Goal: Find specific page/section: Find specific page/section

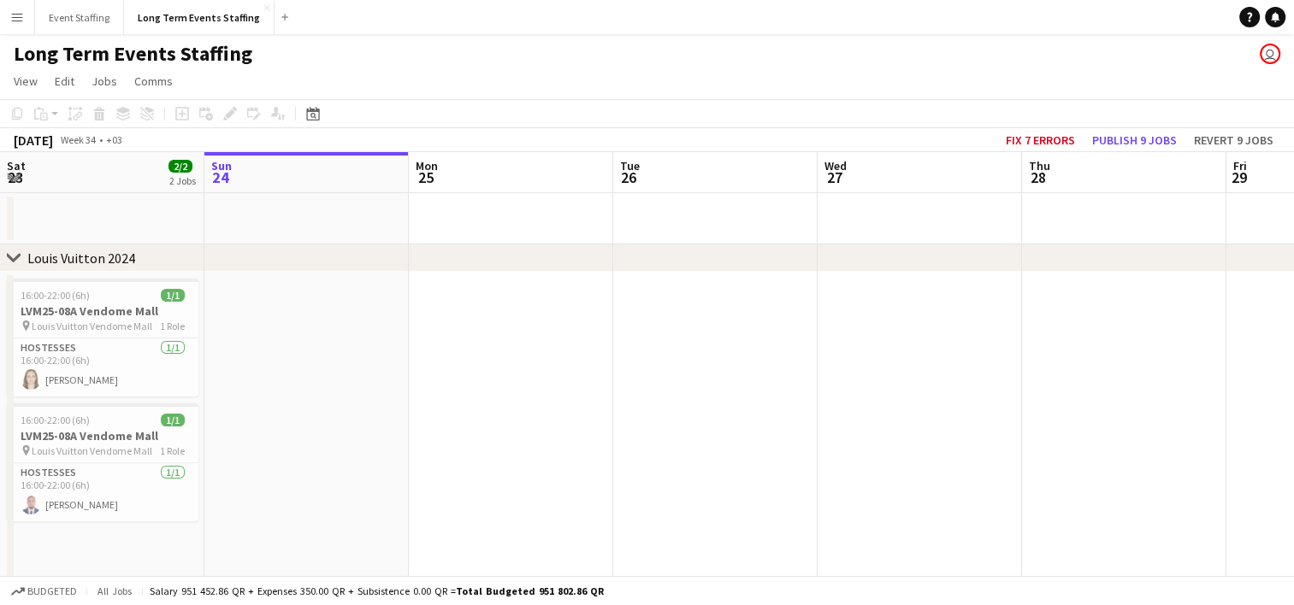
click at [21, 21] on app-icon "Menu" at bounding box center [17, 17] width 14 height 14
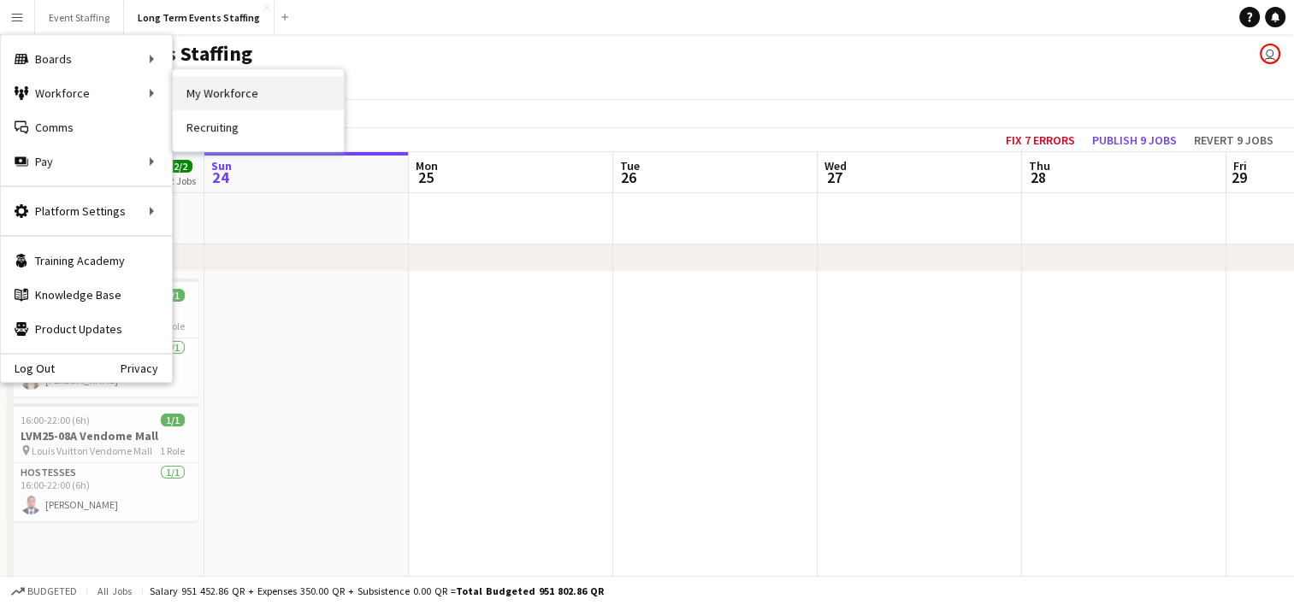
click at [227, 98] on link "My Workforce" at bounding box center [258, 93] width 171 height 34
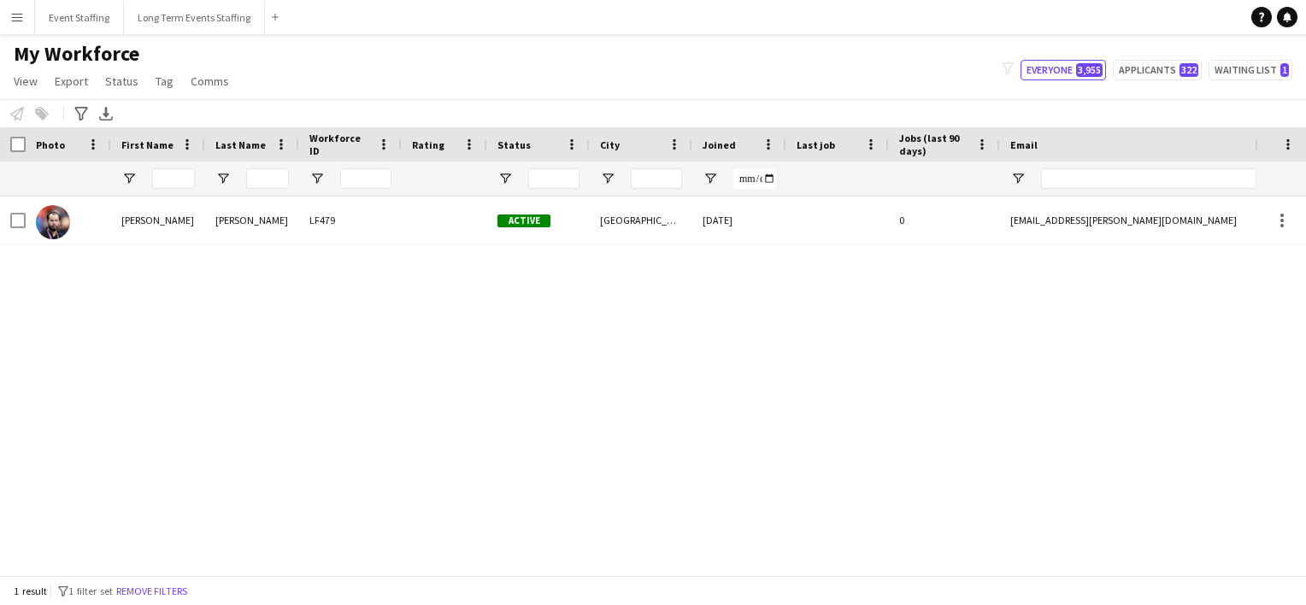
click at [529, 560] on div "[PERSON_NAME] LF479 Active [GEOGRAPHIC_DATA] [DATE] 0 [EMAIL_ADDRESS][PERSON_NA…" at bounding box center [627, 380] width 1255 height 366
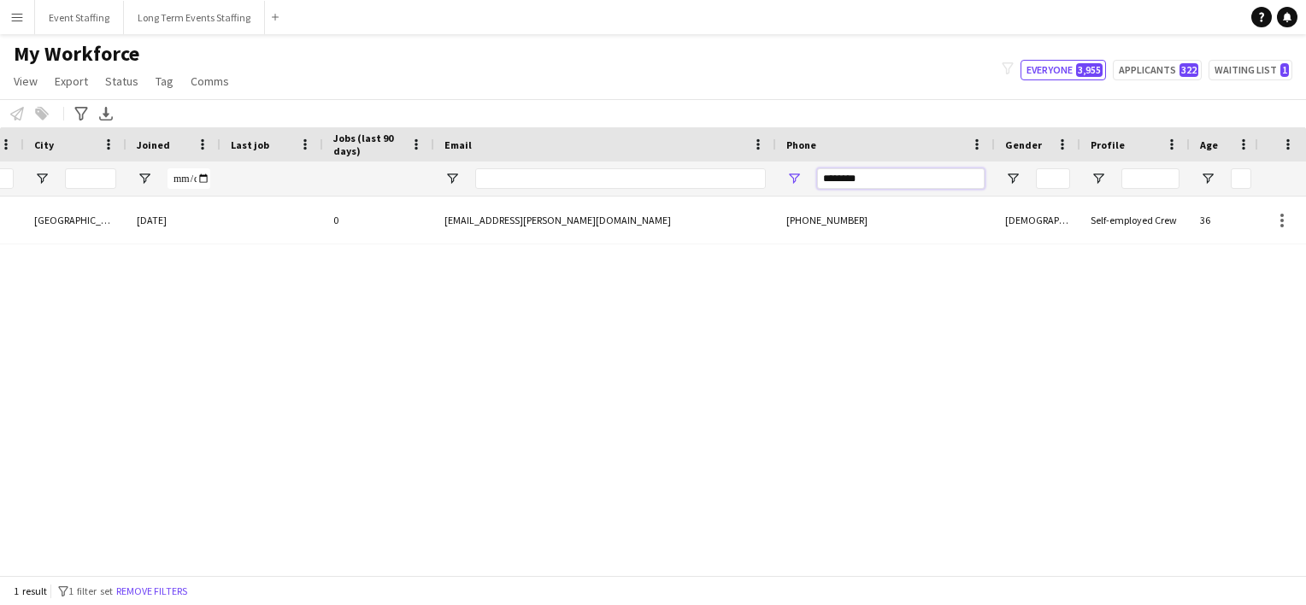
drag, startPoint x: 886, startPoint y: 184, endPoint x: 637, endPoint y: 123, distance: 256.1
click at [637, 123] on main "My Workforce View Views Default view New view Update view Delete view Edit name…" at bounding box center [653, 308] width 1306 height 548
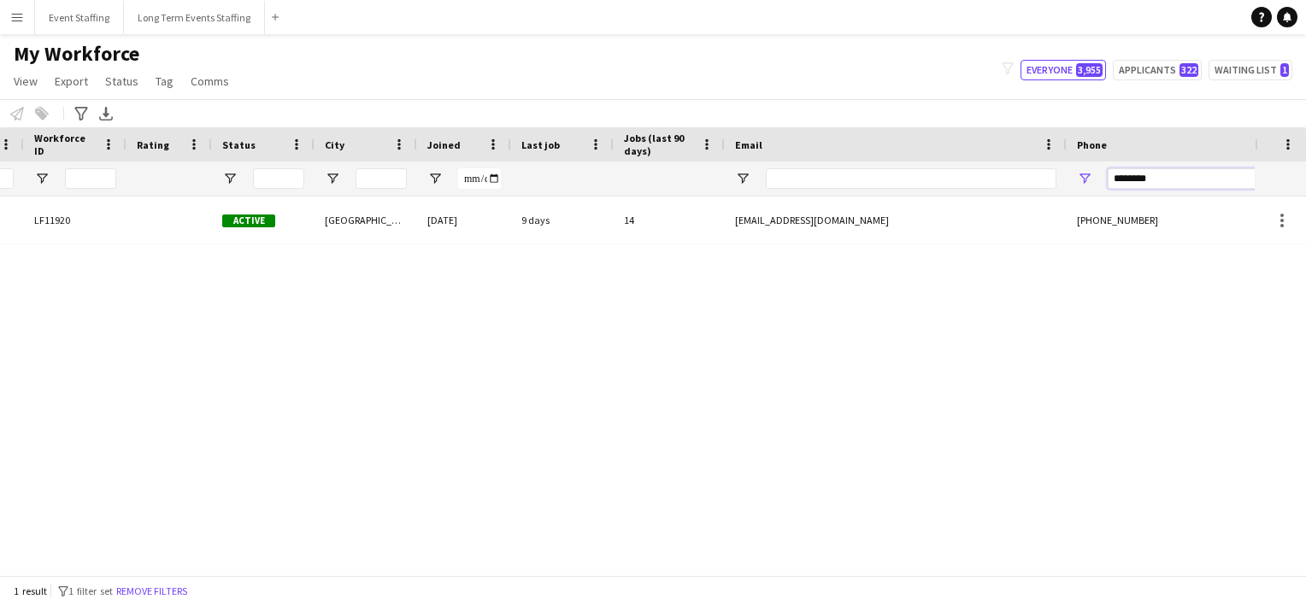
scroll to position [0, 226]
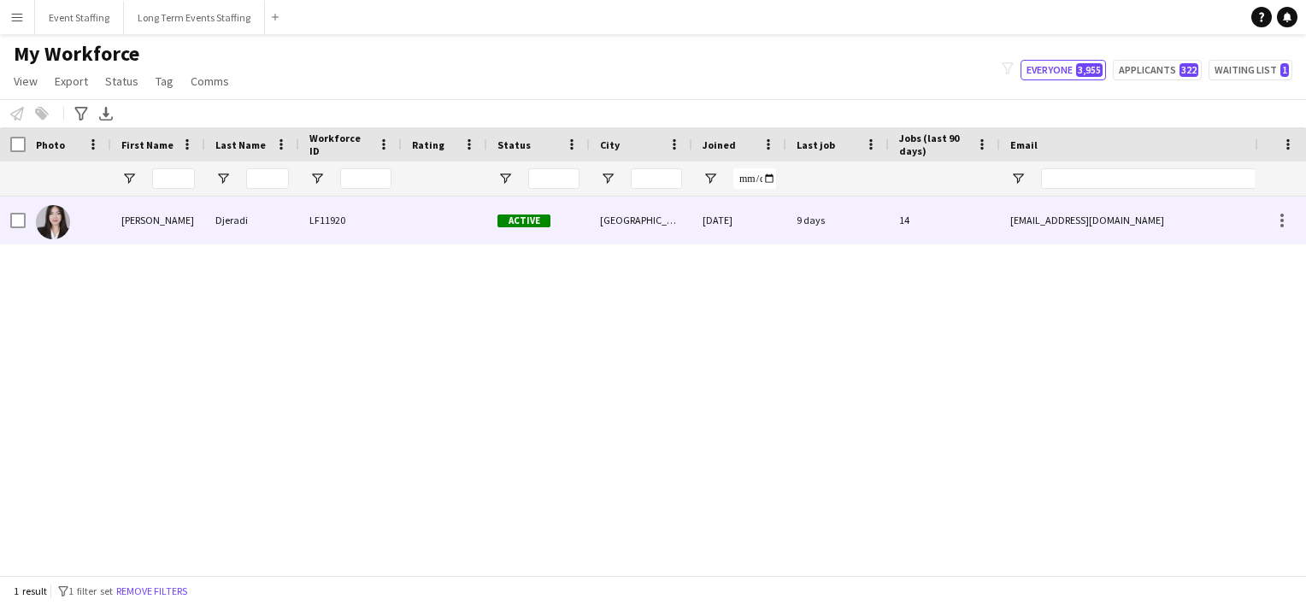
click at [58, 221] on img at bounding box center [53, 222] width 34 height 34
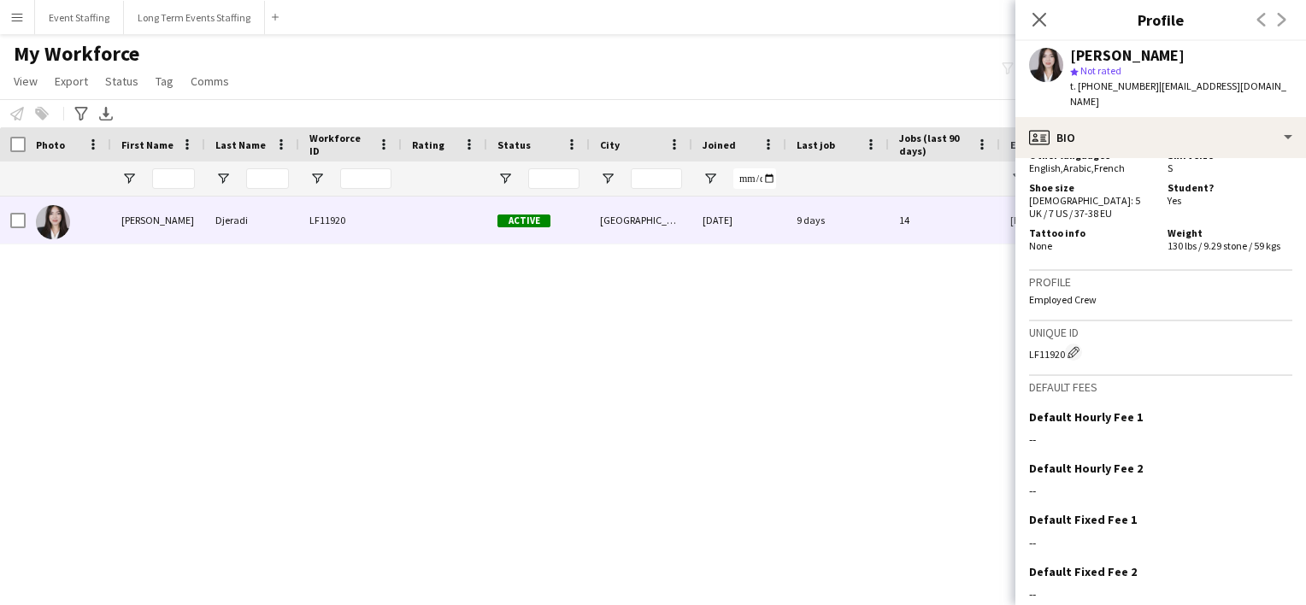
scroll to position [1631, 0]
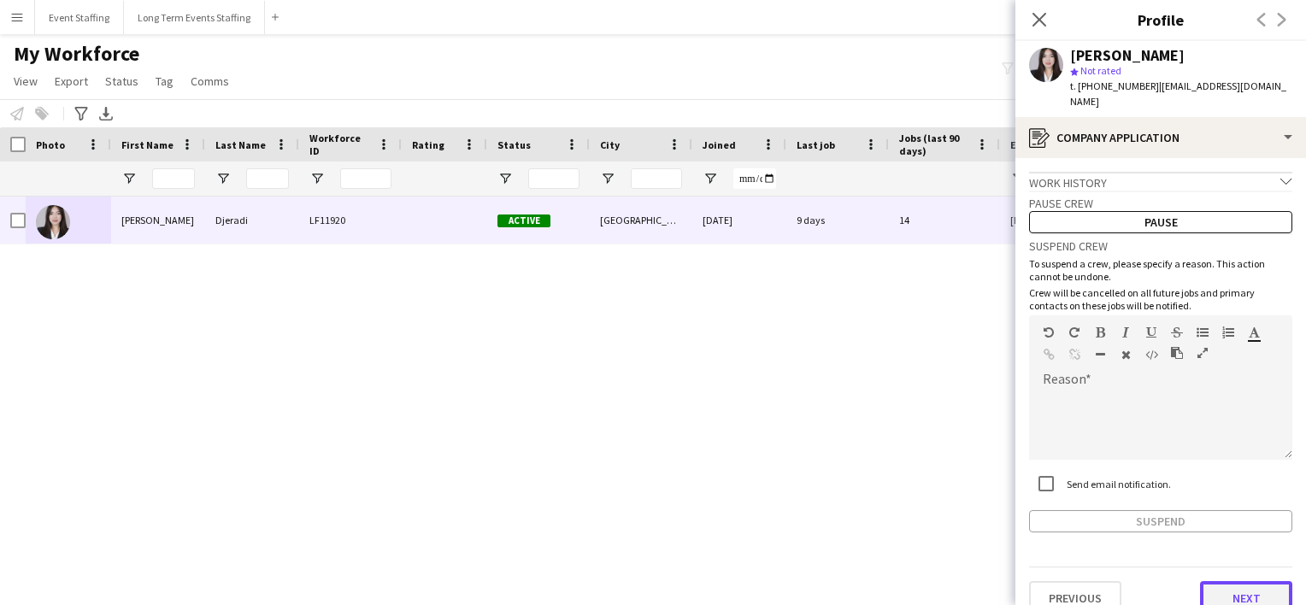
click at [1218, 581] on button "Next" at bounding box center [1246, 598] width 92 height 34
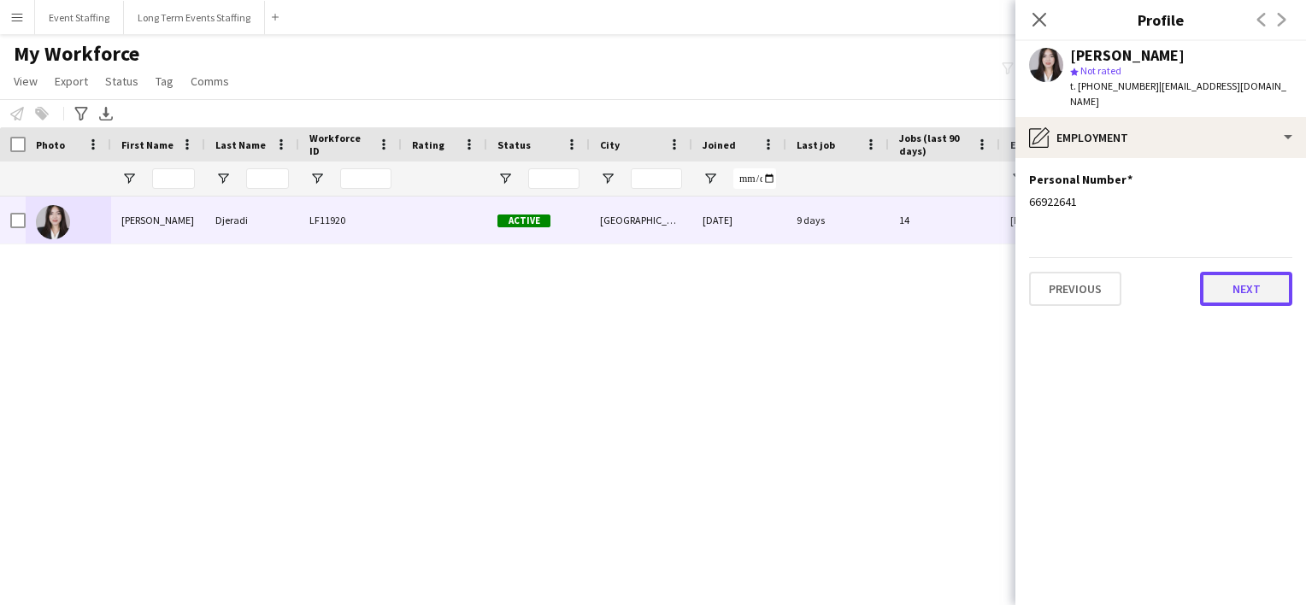
click at [1209, 272] on button "Next" at bounding box center [1246, 289] width 92 height 34
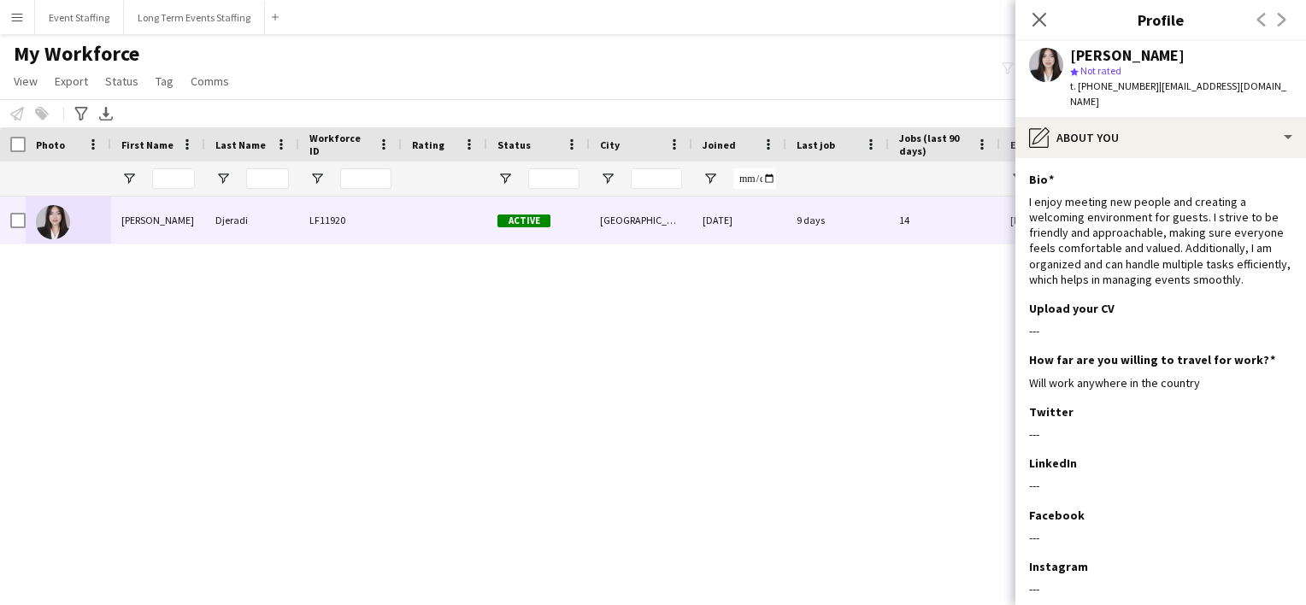
scroll to position [101, 0]
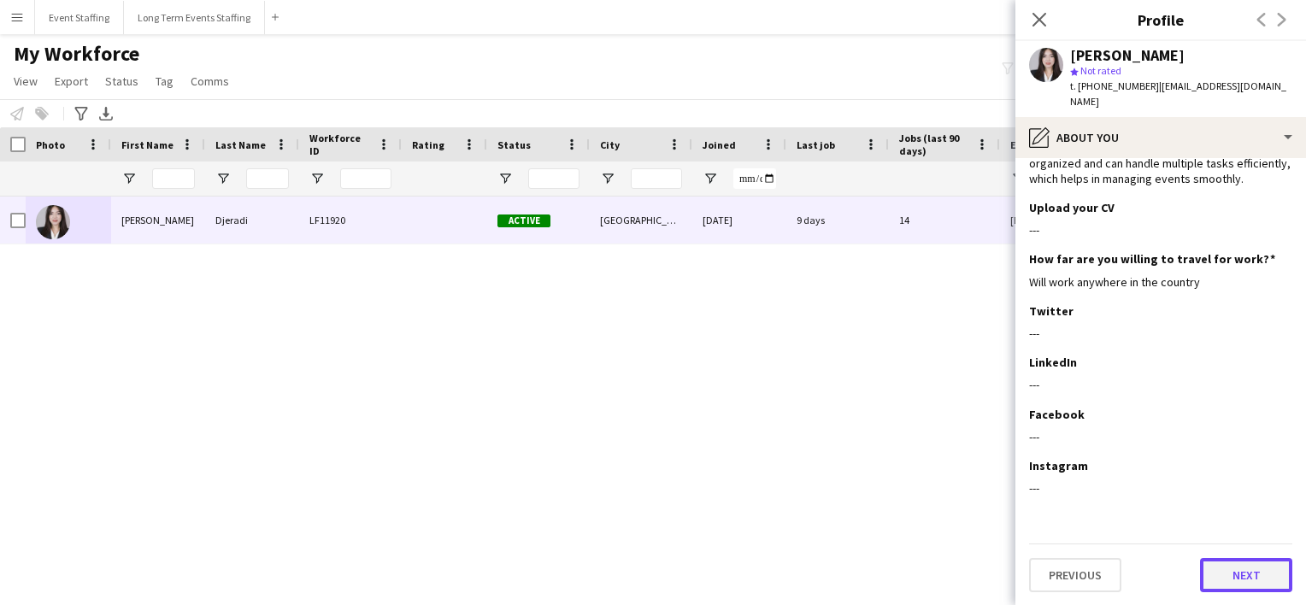
click at [1235, 588] on button "Next" at bounding box center [1246, 575] width 92 height 34
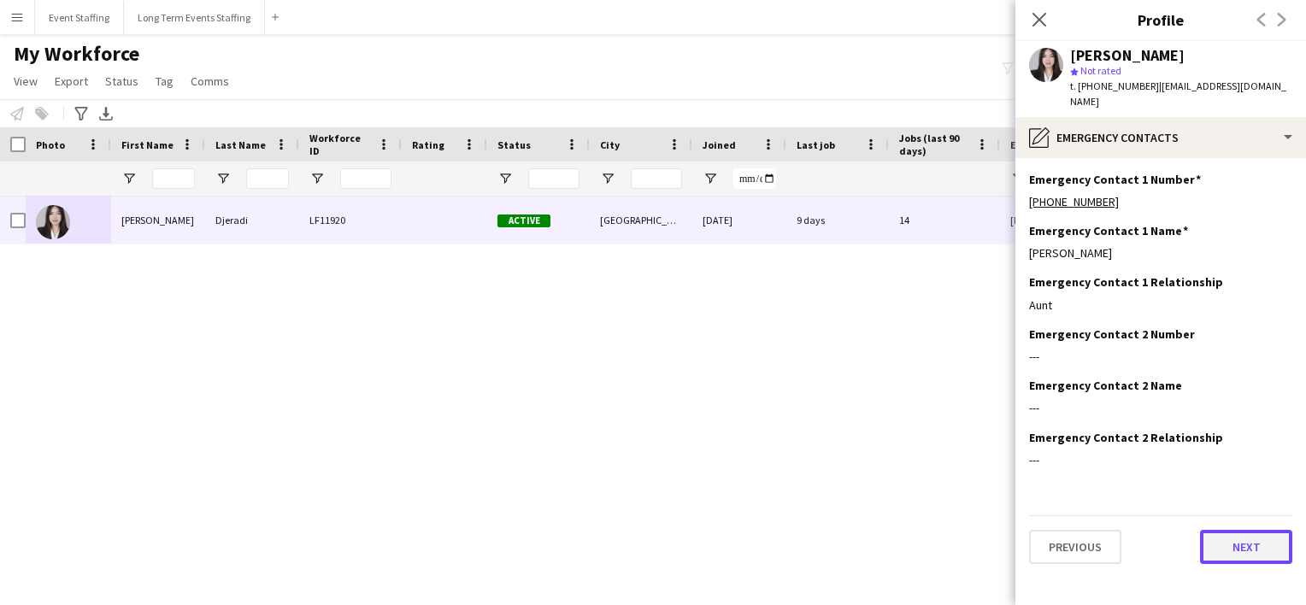
click at [1224, 530] on button "Next" at bounding box center [1246, 547] width 92 height 34
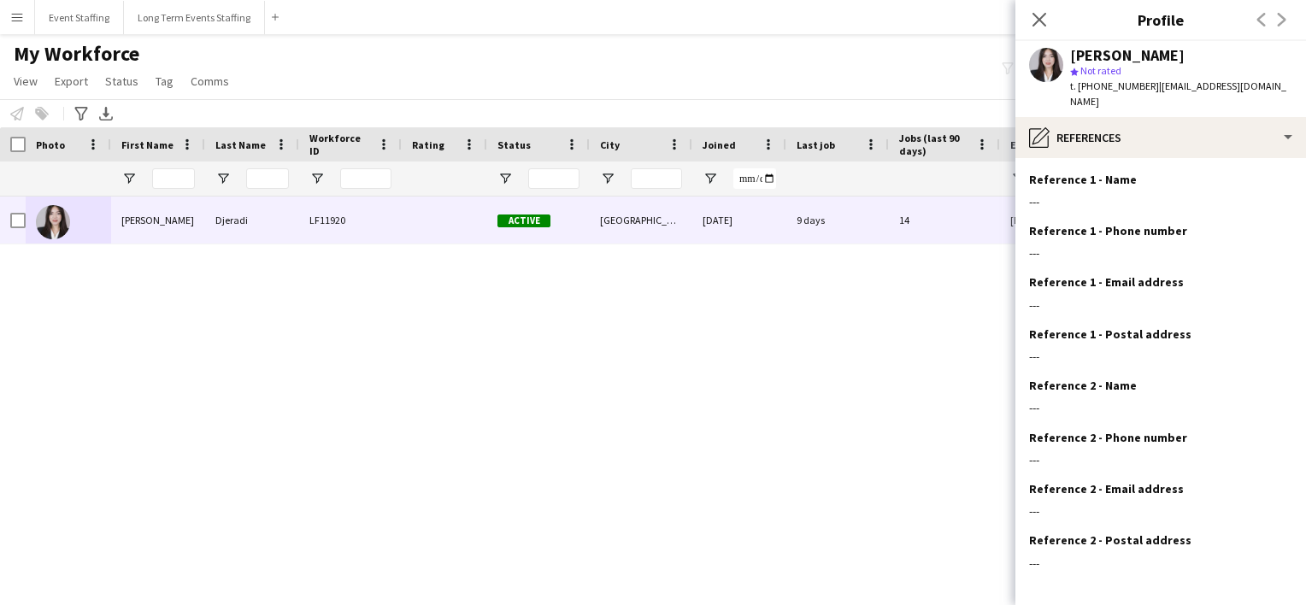
scroll to position [59, 0]
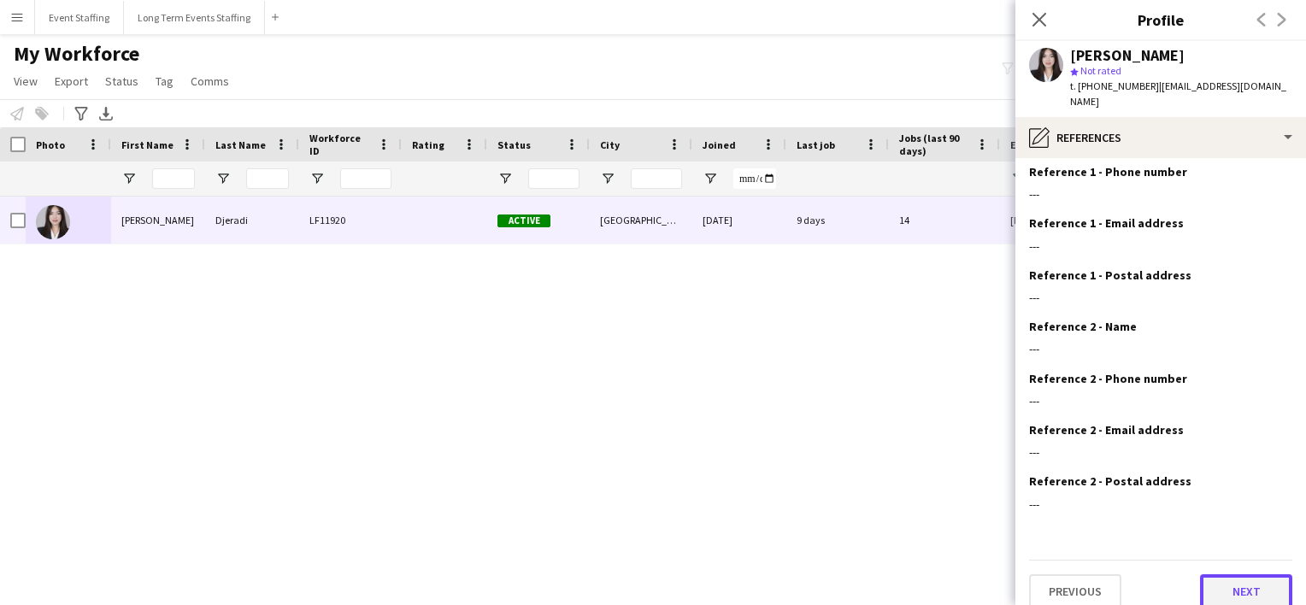
click at [1224, 575] on button "Next" at bounding box center [1246, 592] width 92 height 34
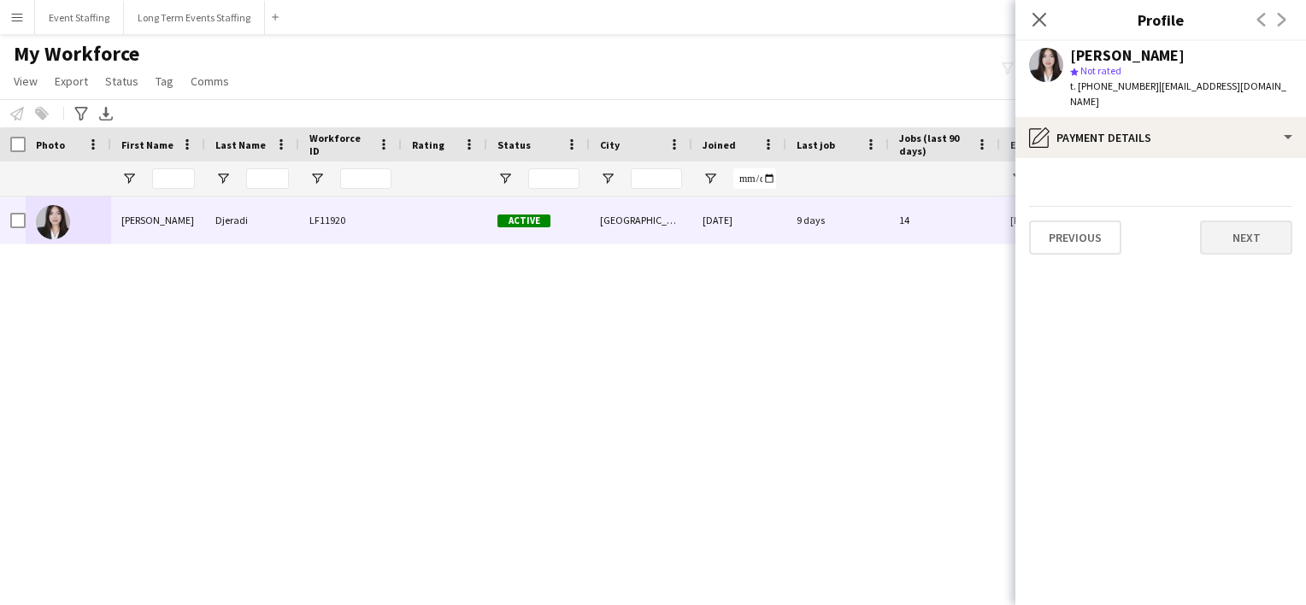
scroll to position [0, 0]
click at [1243, 221] on button "Next" at bounding box center [1246, 238] width 92 height 34
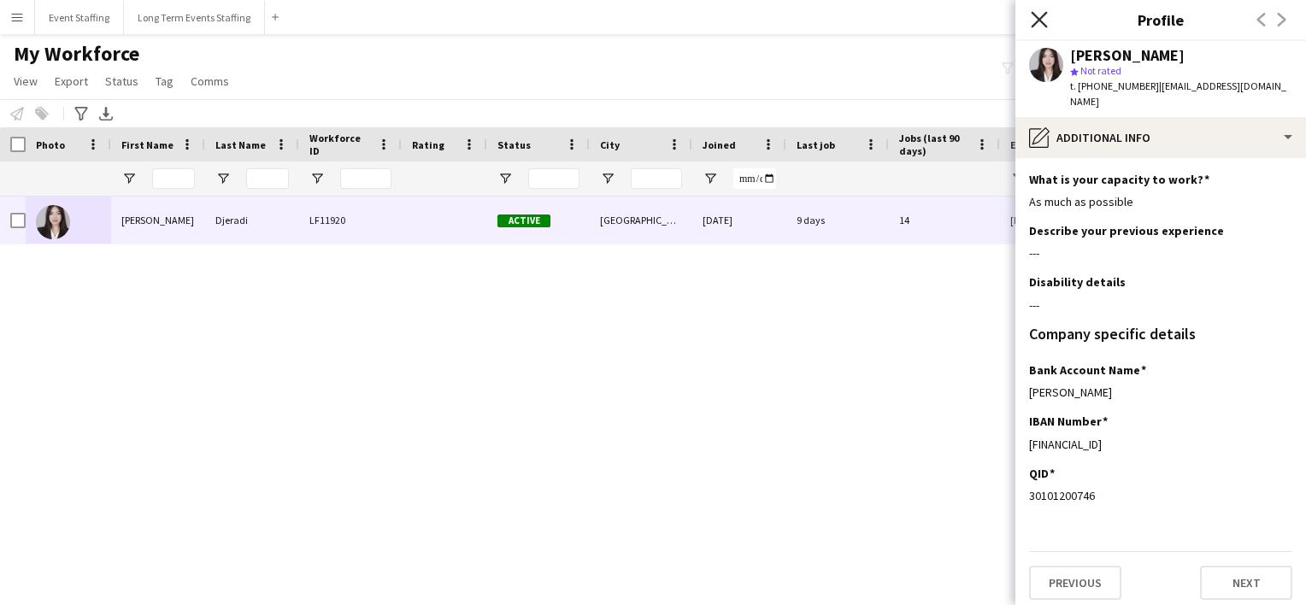
click at [1041, 21] on icon at bounding box center [1039, 19] width 16 height 16
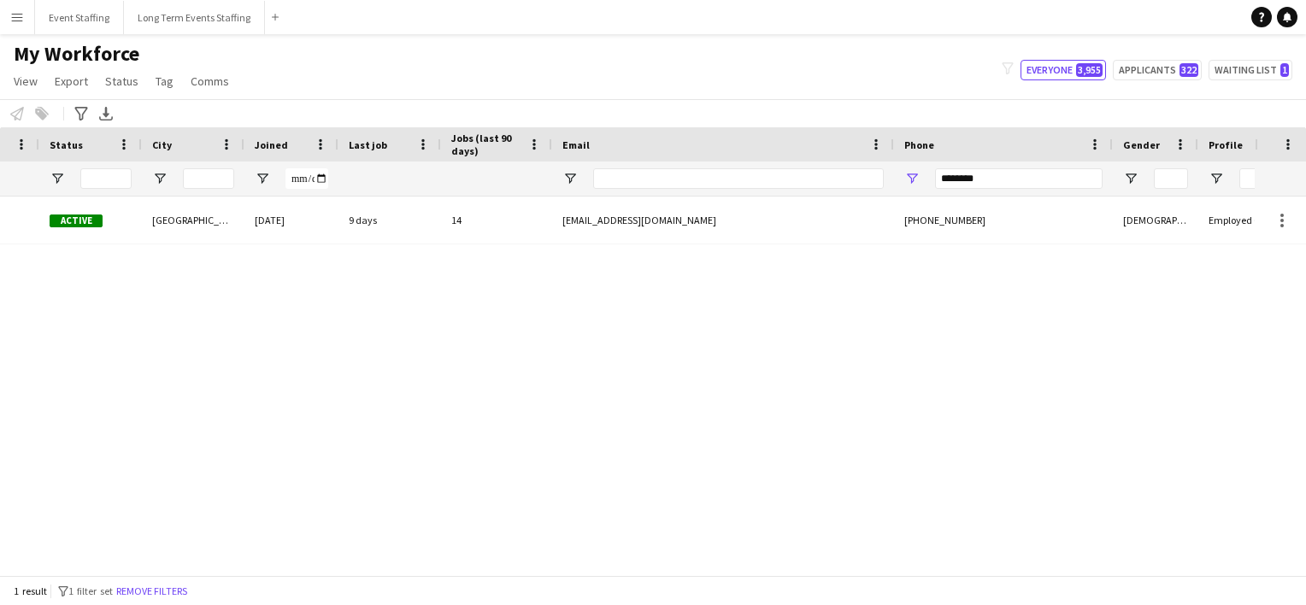
scroll to position [0, 553]
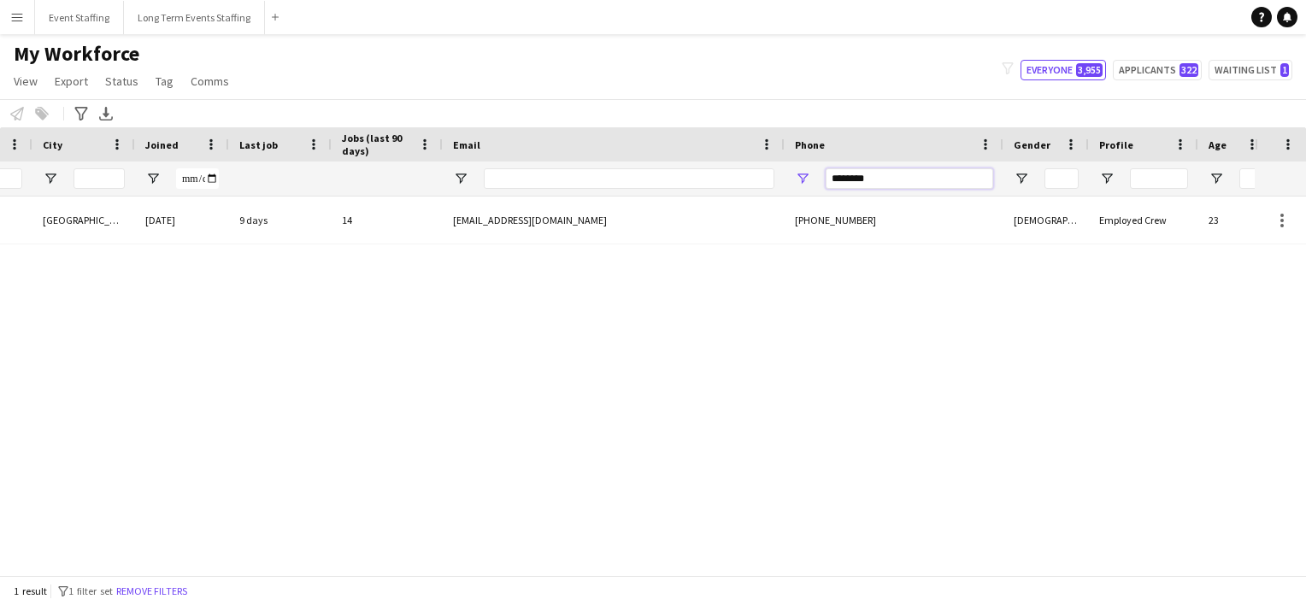
drag, startPoint x: 910, startPoint y: 186, endPoint x: 619, endPoint y: 150, distance: 292.8
click at [619, 150] on div "Workforce Details Crew Attributes Workforce ID Rating Status" at bounding box center [494, 161] width 2102 height 69
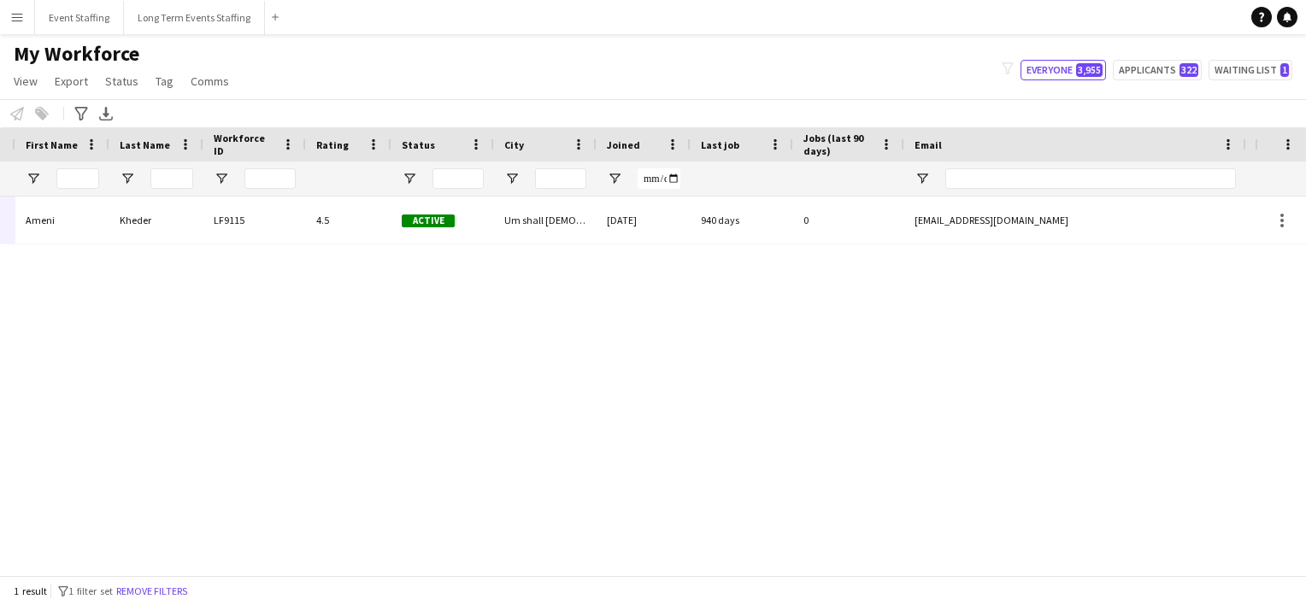
scroll to position [0, 86]
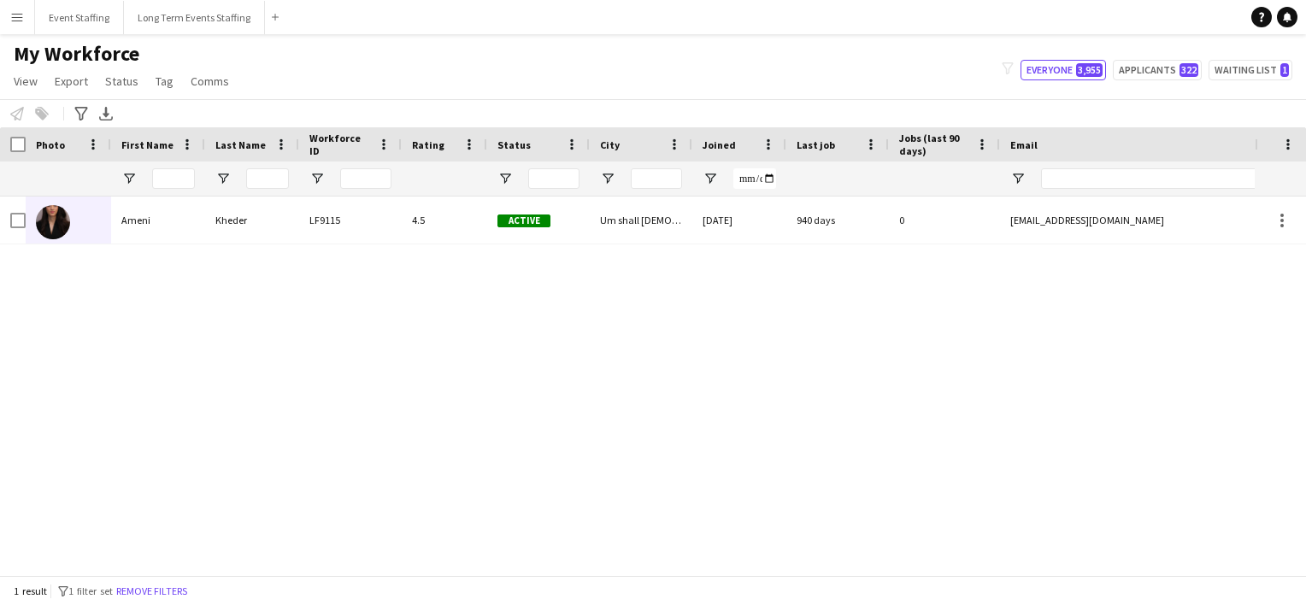
type input "********"
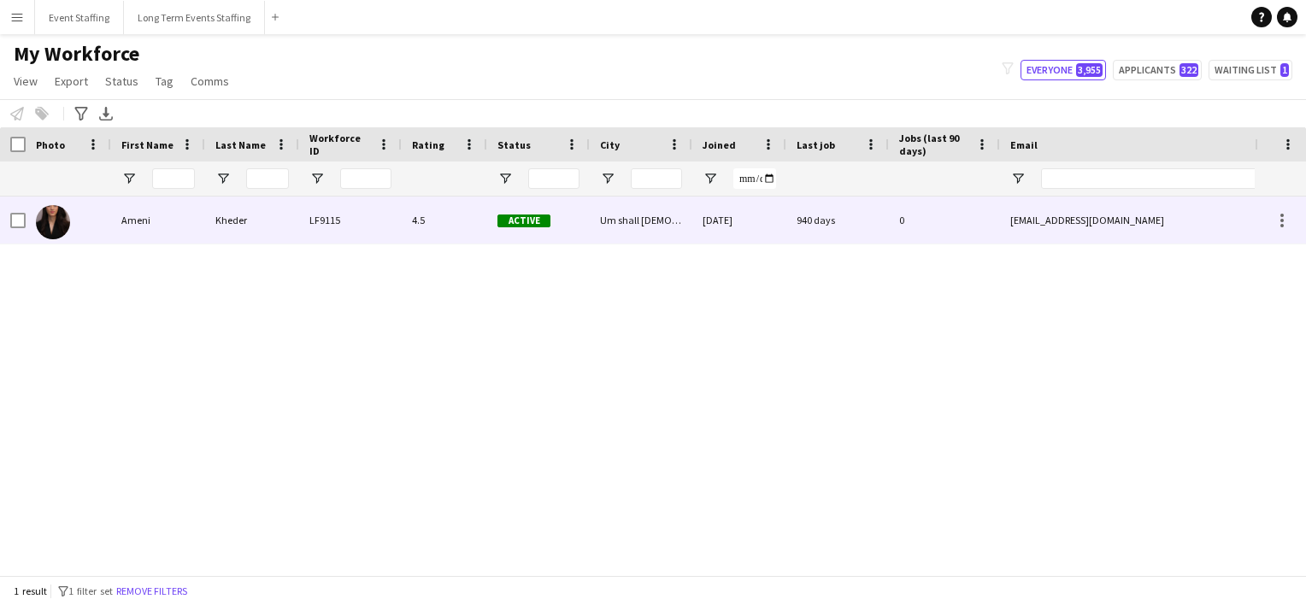
click at [58, 239] on div at bounding box center [53, 222] width 34 height 48
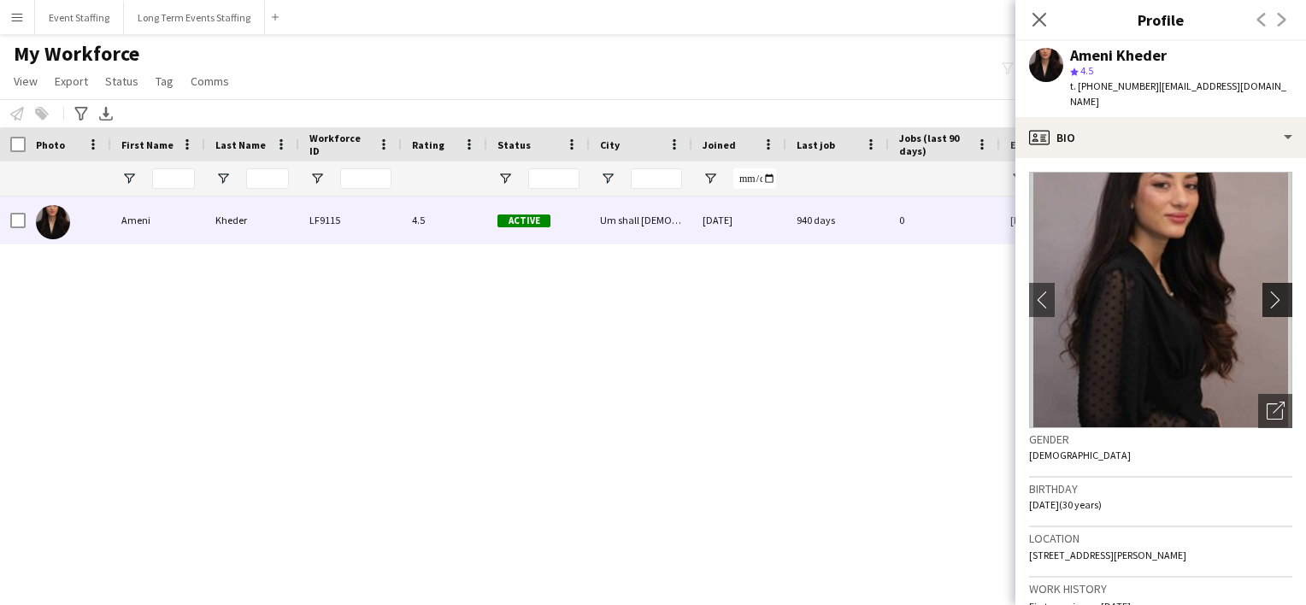
click at [1274, 291] on app-icon "chevron-right" at bounding box center [1280, 300] width 27 height 18
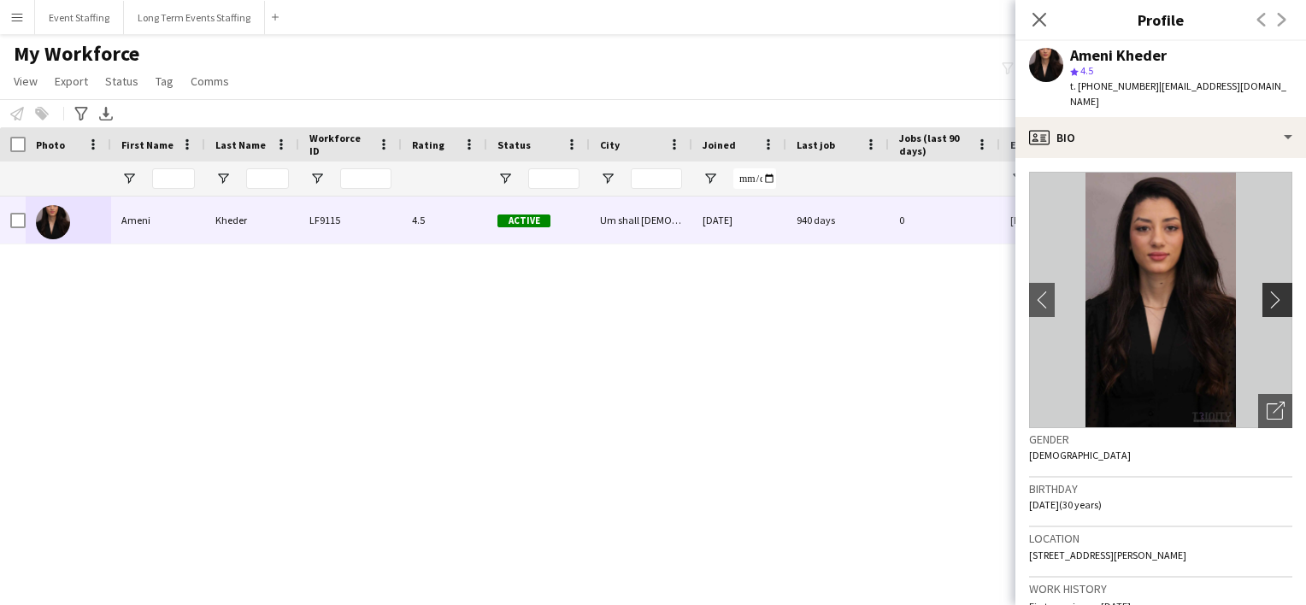
click at [1274, 291] on app-icon "chevron-right" at bounding box center [1280, 300] width 27 height 18
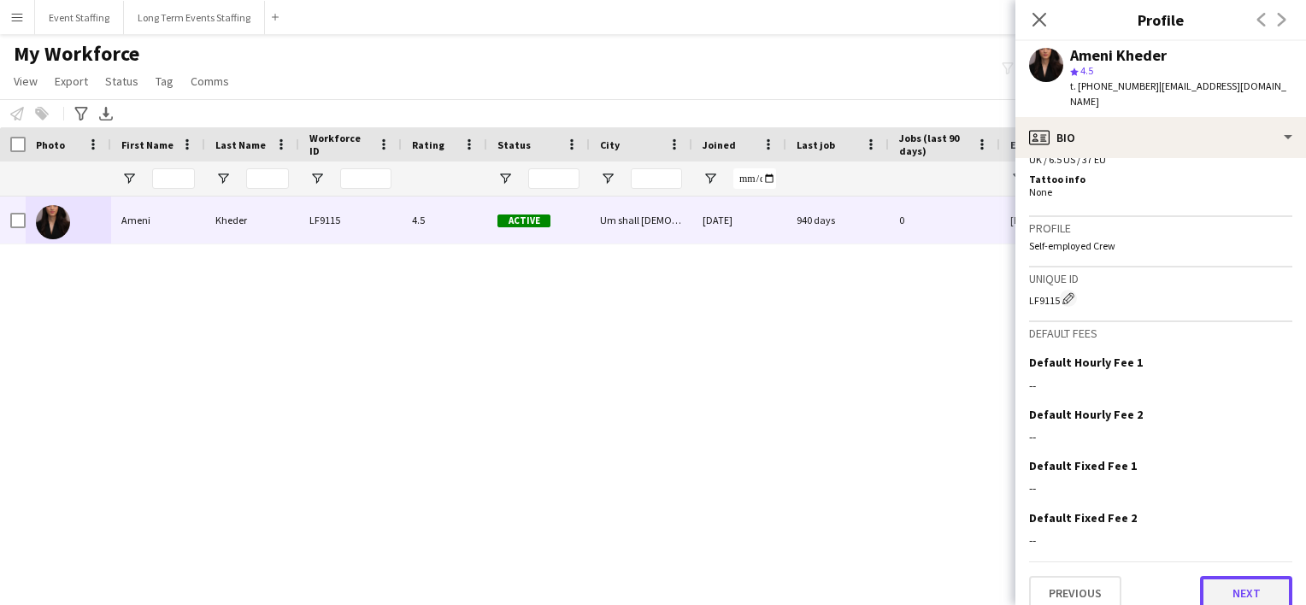
click at [1241, 578] on button "Next" at bounding box center [1246, 593] width 92 height 34
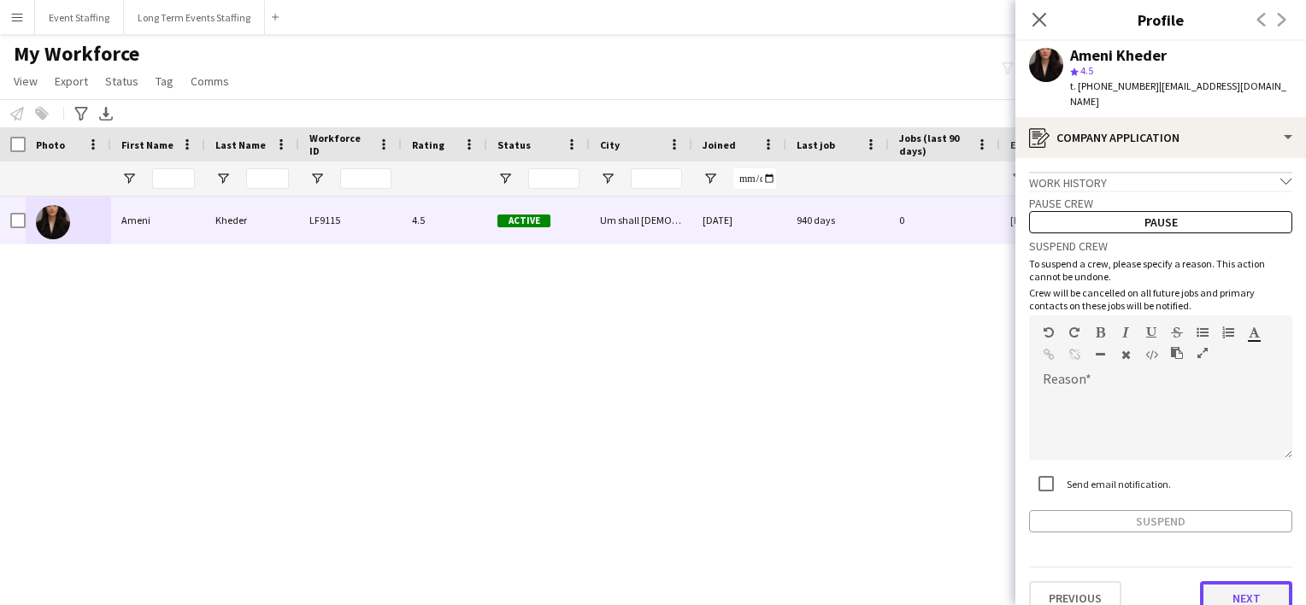
click at [1241, 581] on button "Next" at bounding box center [1246, 598] width 92 height 34
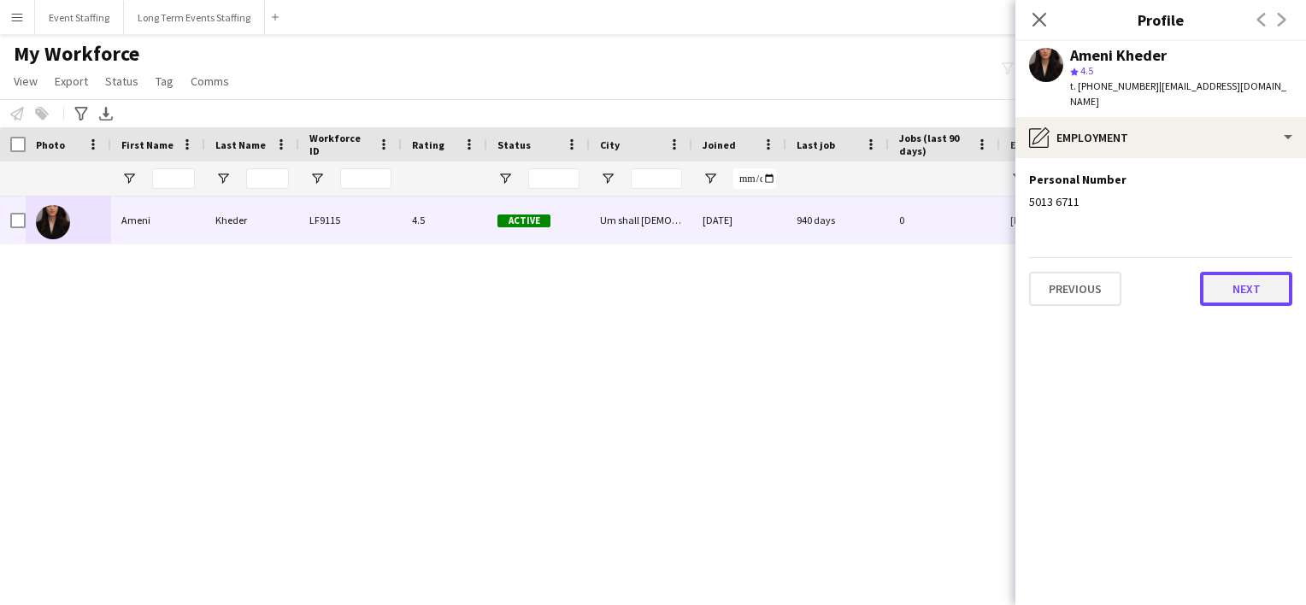
click at [1238, 272] on button "Next" at bounding box center [1246, 289] width 92 height 34
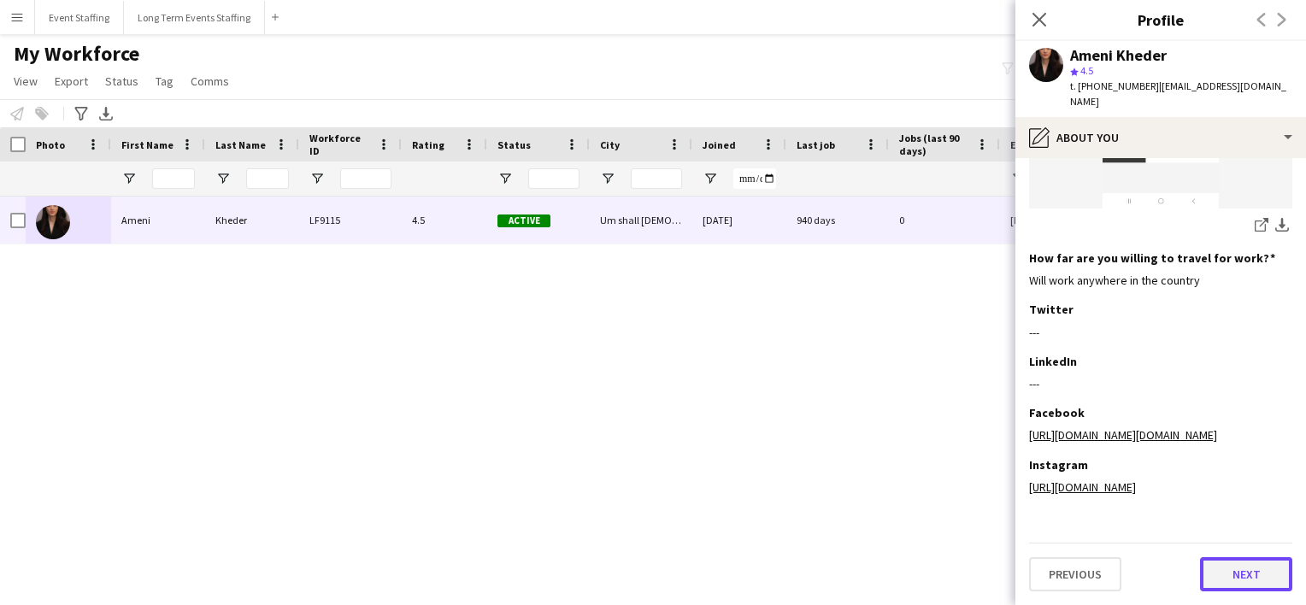
click at [1214, 573] on button "Next" at bounding box center [1246, 574] width 92 height 34
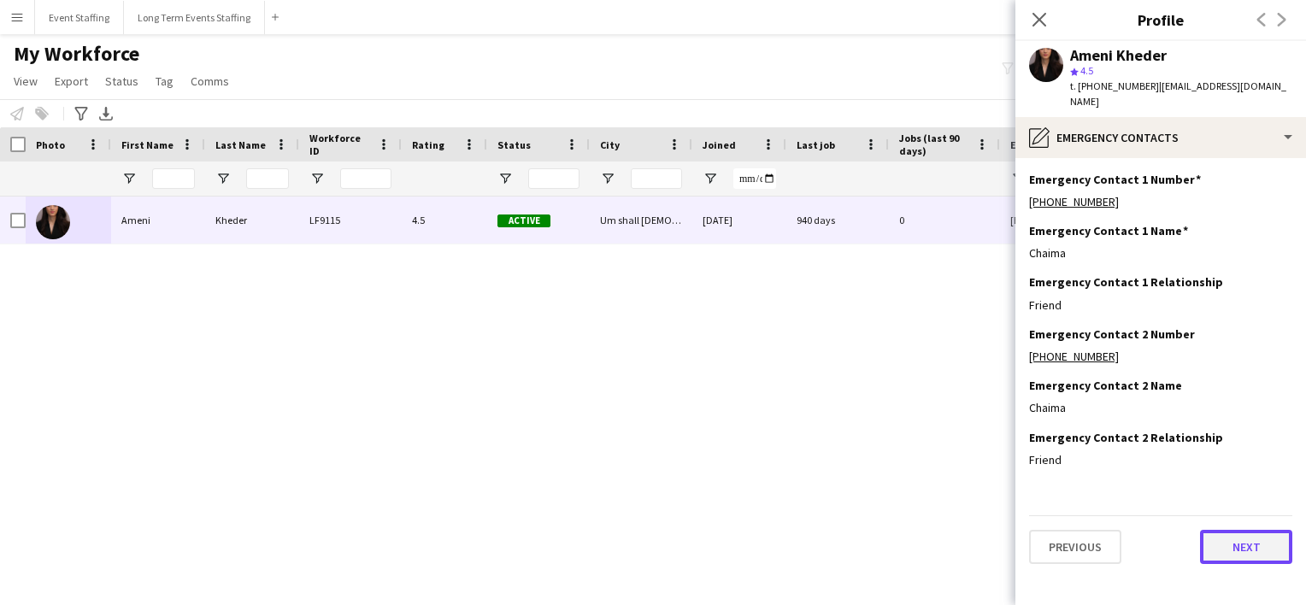
click at [1235, 530] on button "Next" at bounding box center [1246, 547] width 92 height 34
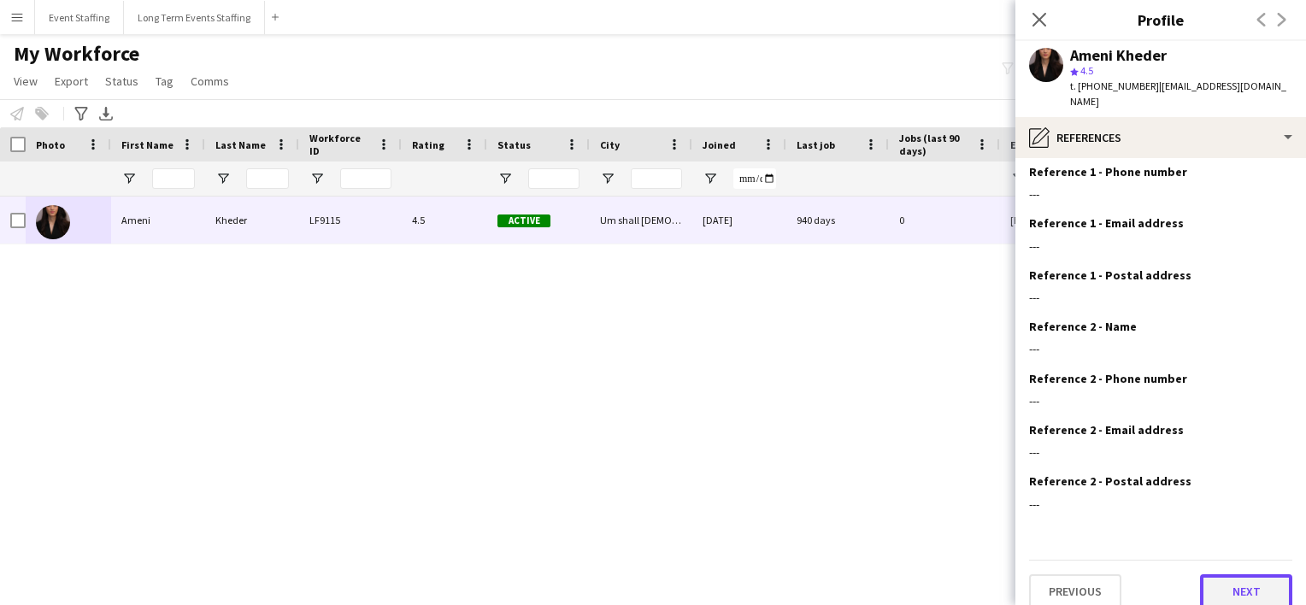
click at [1228, 579] on button "Next" at bounding box center [1246, 592] width 92 height 34
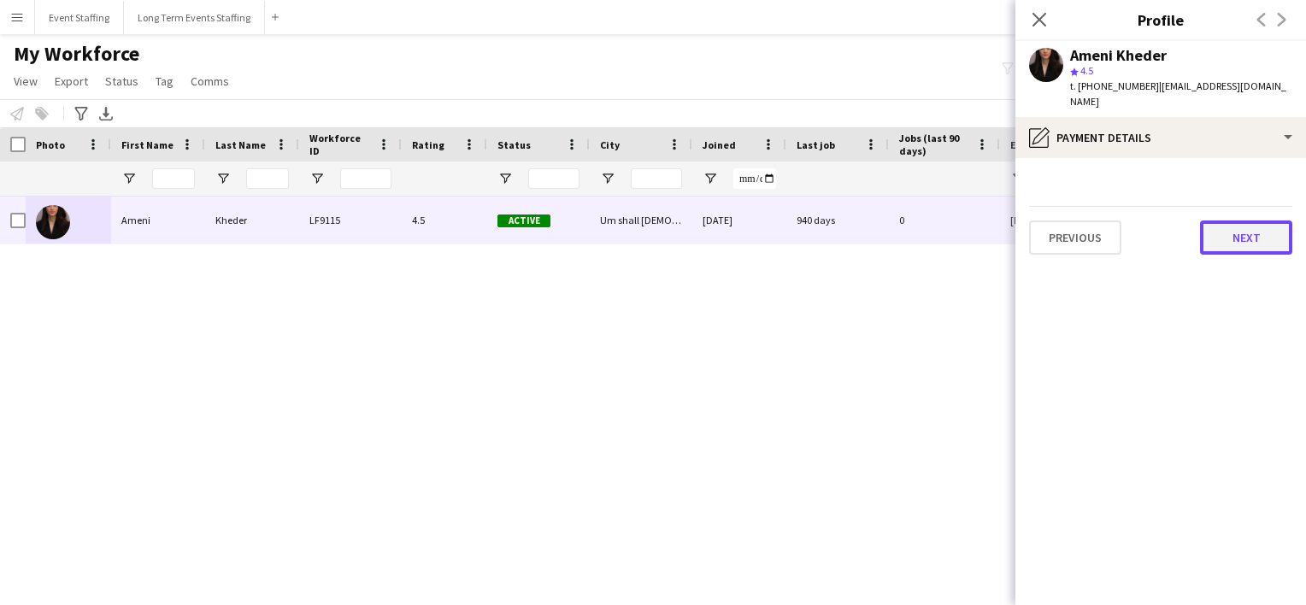
click at [1225, 224] on button "Next" at bounding box center [1246, 238] width 92 height 34
